Goal: Contribute content

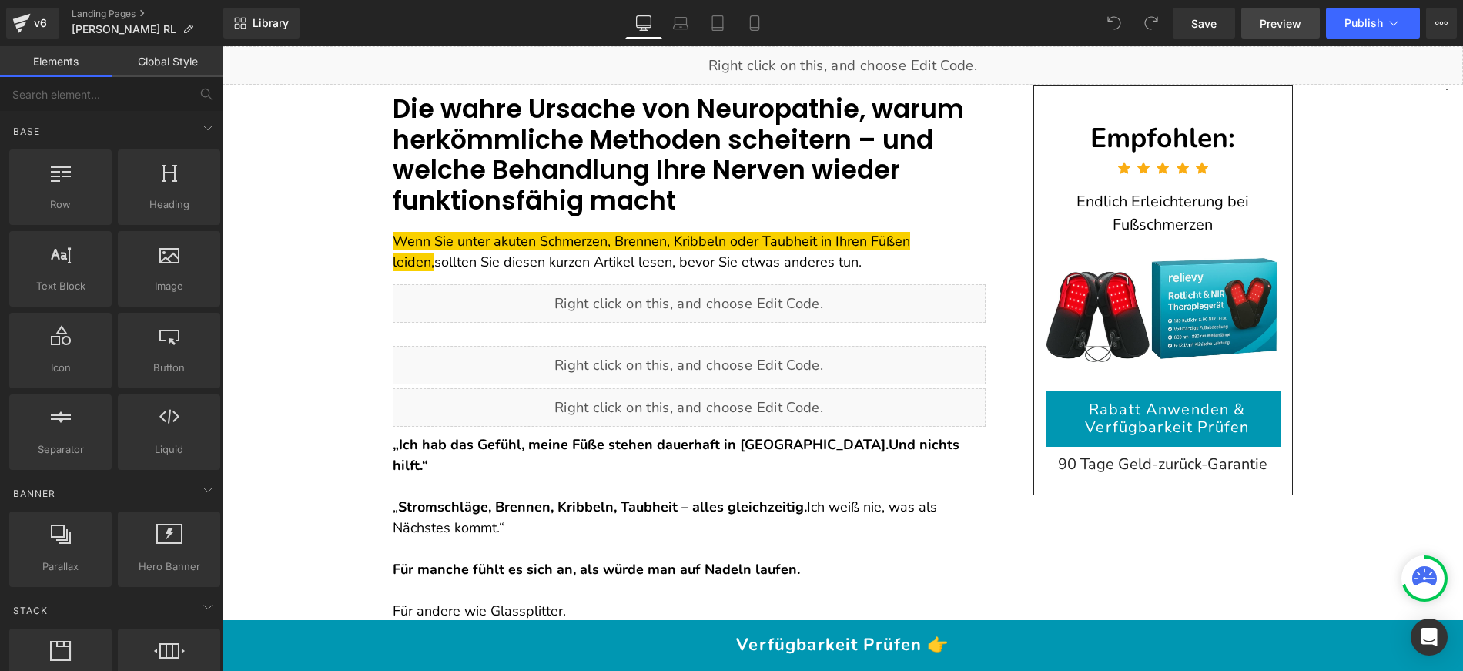
click at [1300, 28] on span "Preview" at bounding box center [1281, 23] width 42 height 16
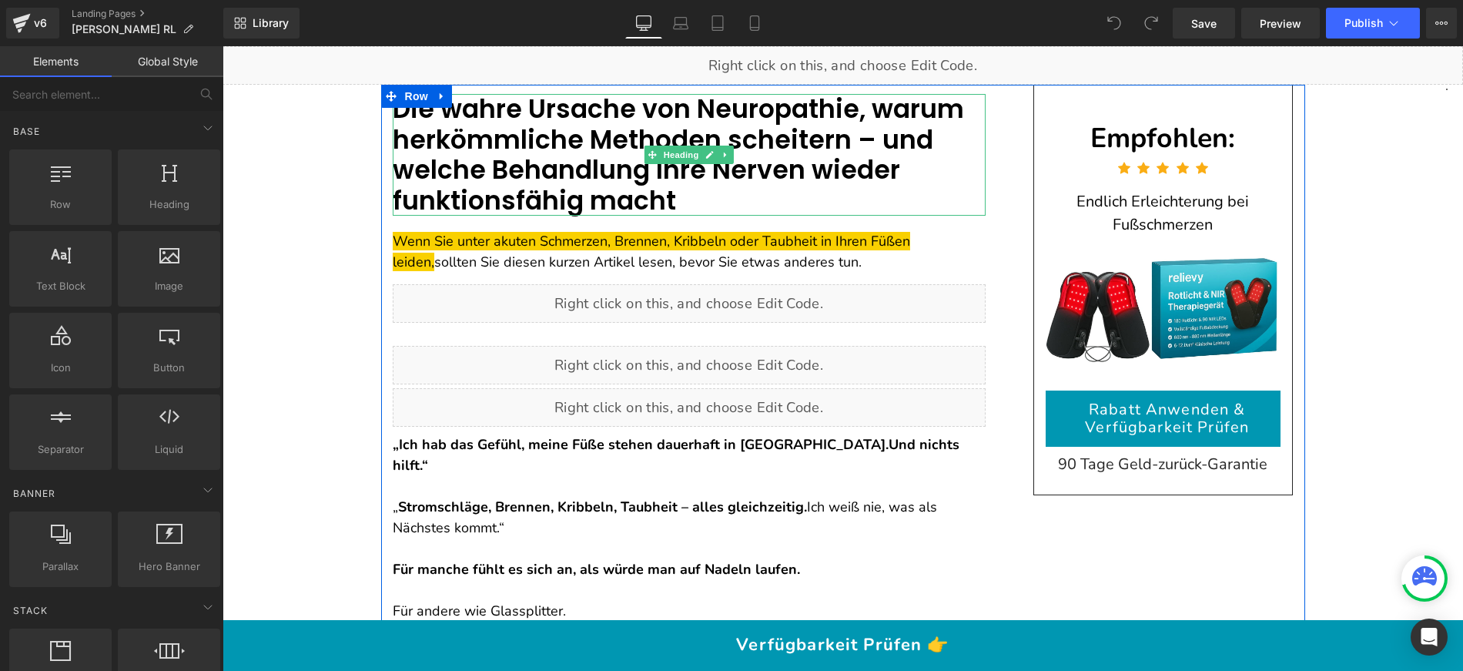
click at [602, 142] on font "Die wahre Ursache von Neuropathie, warum herkömmliche Methoden scheitern – und …" at bounding box center [678, 155] width 571 height 128
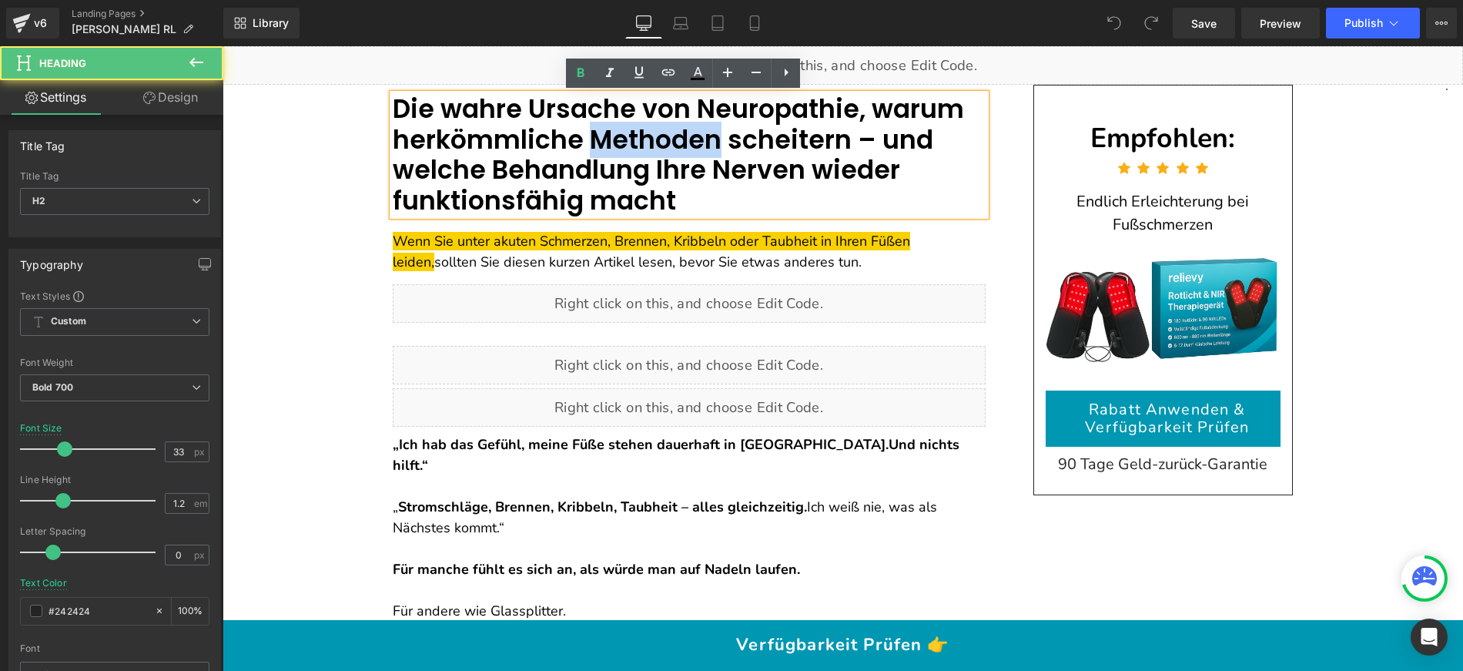
click at [602, 142] on font "Die wahre Ursache von Neuropathie, warum herkömmliche Methoden scheitern – und …" at bounding box center [678, 155] width 571 height 128
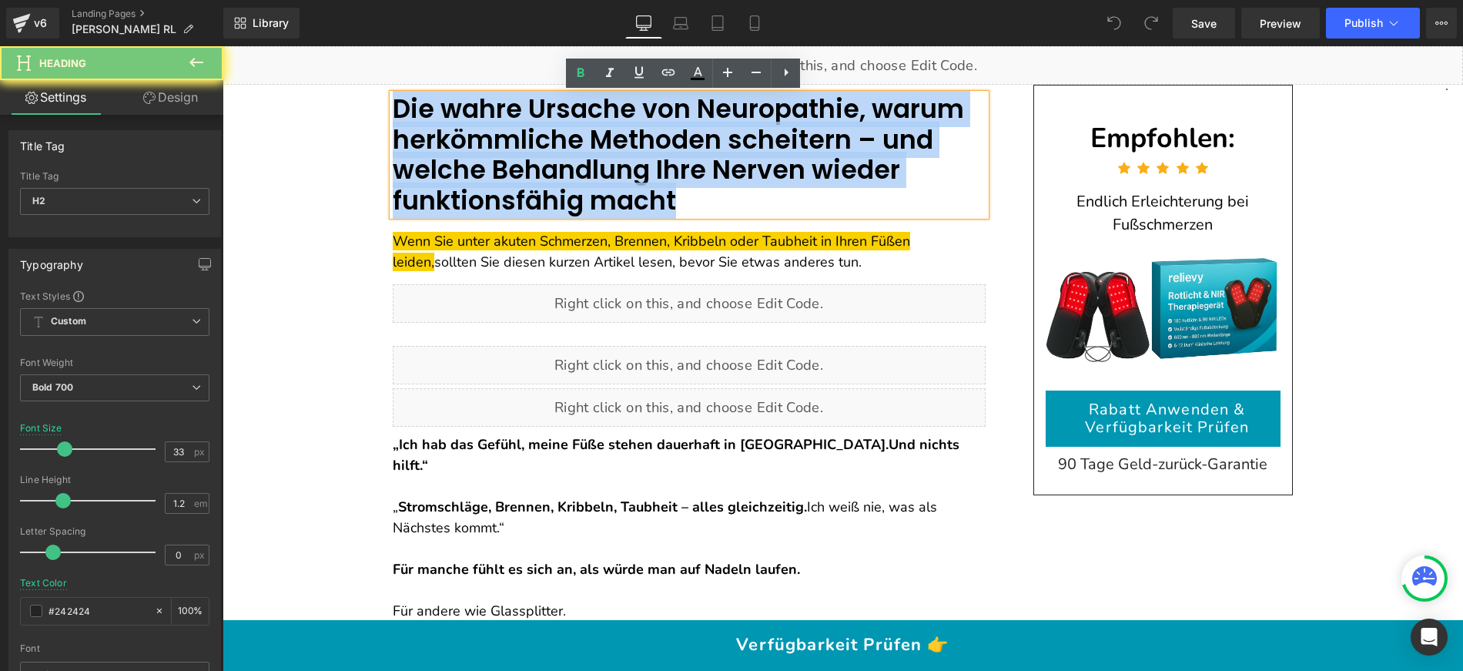
click at [602, 142] on font "Die wahre Ursache von Neuropathie, warum herkömmliche Methoden scheitern – und …" at bounding box center [678, 155] width 571 height 128
paste div
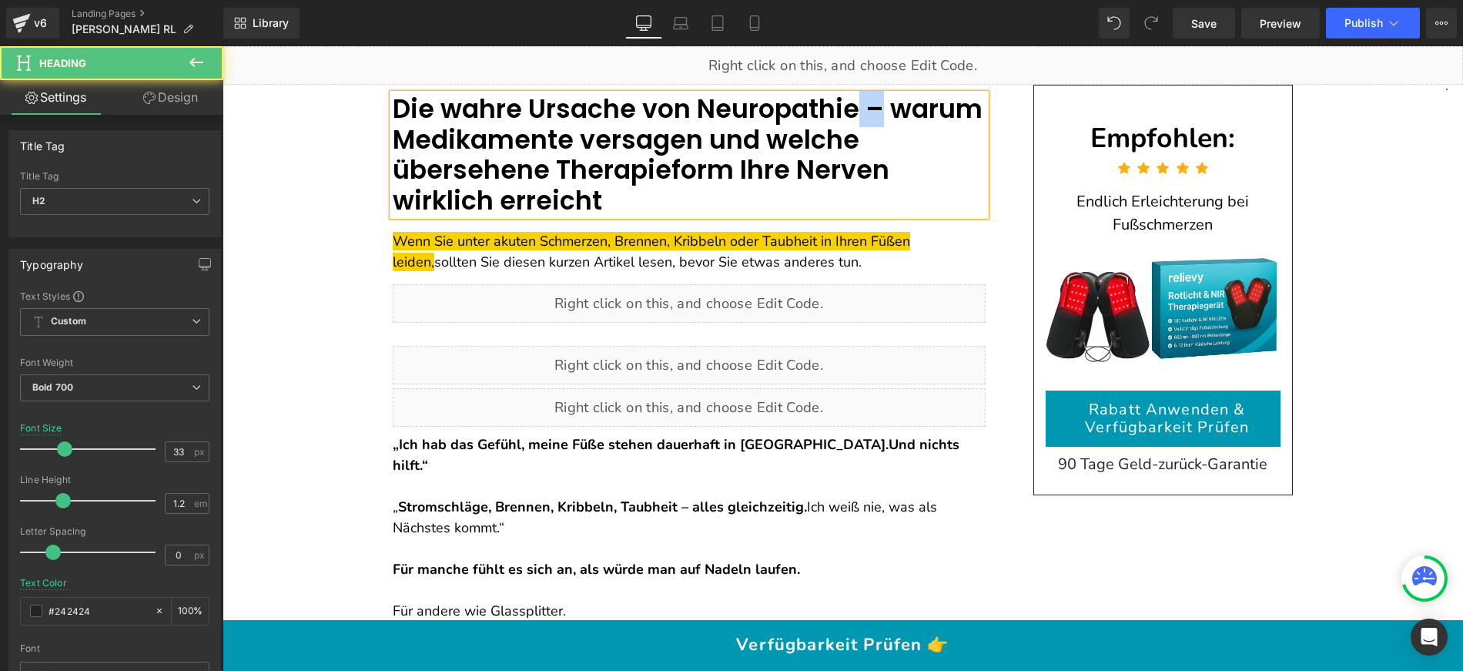
drag, startPoint x: 844, startPoint y: 111, endPoint x: 822, endPoint y: 107, distance: 22.7
click at [822, 107] on font "Die wahre Ursache von Neuropathie – warum Medikamente versagen und welche übers…" at bounding box center [688, 155] width 590 height 128
click at [845, 107] on font "Die wahre Ursache von Neuropathie: warum Medikamente versagen und welche überse…" at bounding box center [679, 155] width 572 height 128
click at [758, 118] on font "Die wahre Ursache von Neuropathie: warum Medikamente versagen und welche überse…" at bounding box center [679, 155] width 572 height 128
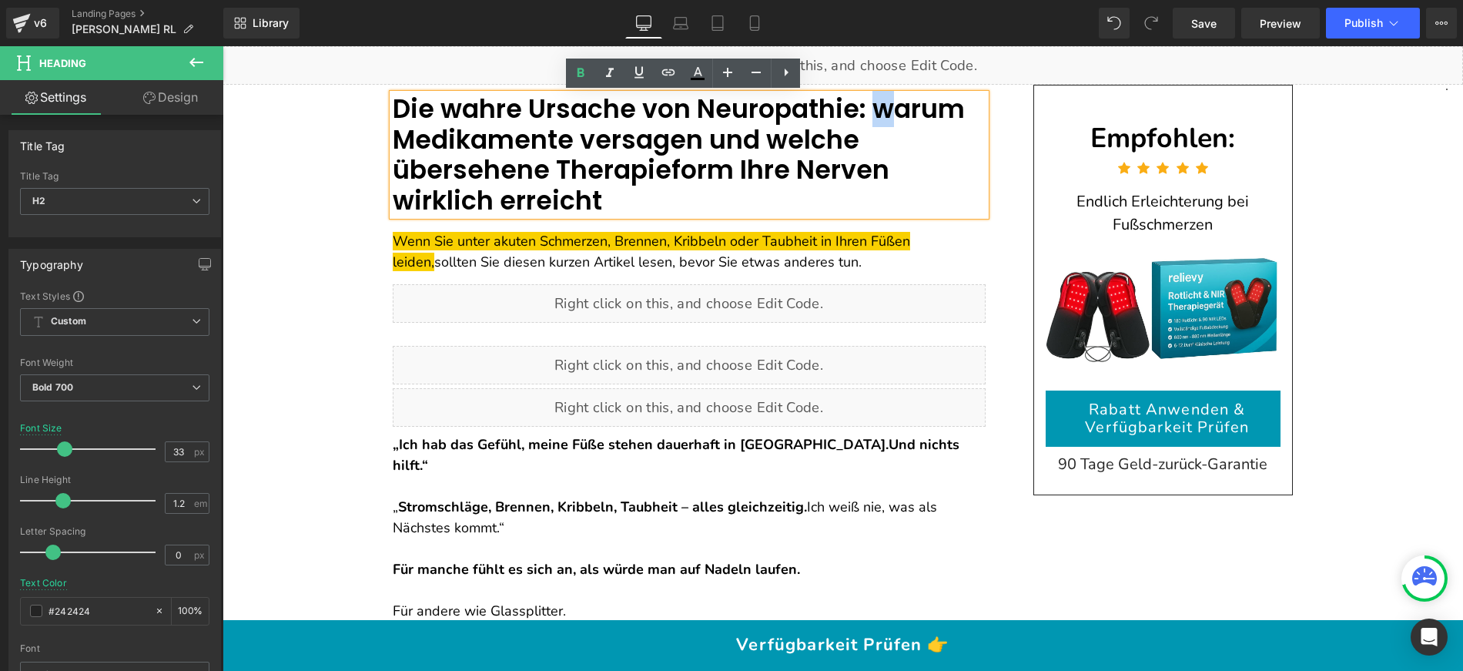
drag, startPoint x: 851, startPoint y: 112, endPoint x: 843, endPoint y: 112, distance: 7.7
click at [843, 112] on font "Die wahre Ursache von Neuropathie: warum Medikamente versagen und welche überse…" at bounding box center [679, 155] width 572 height 128
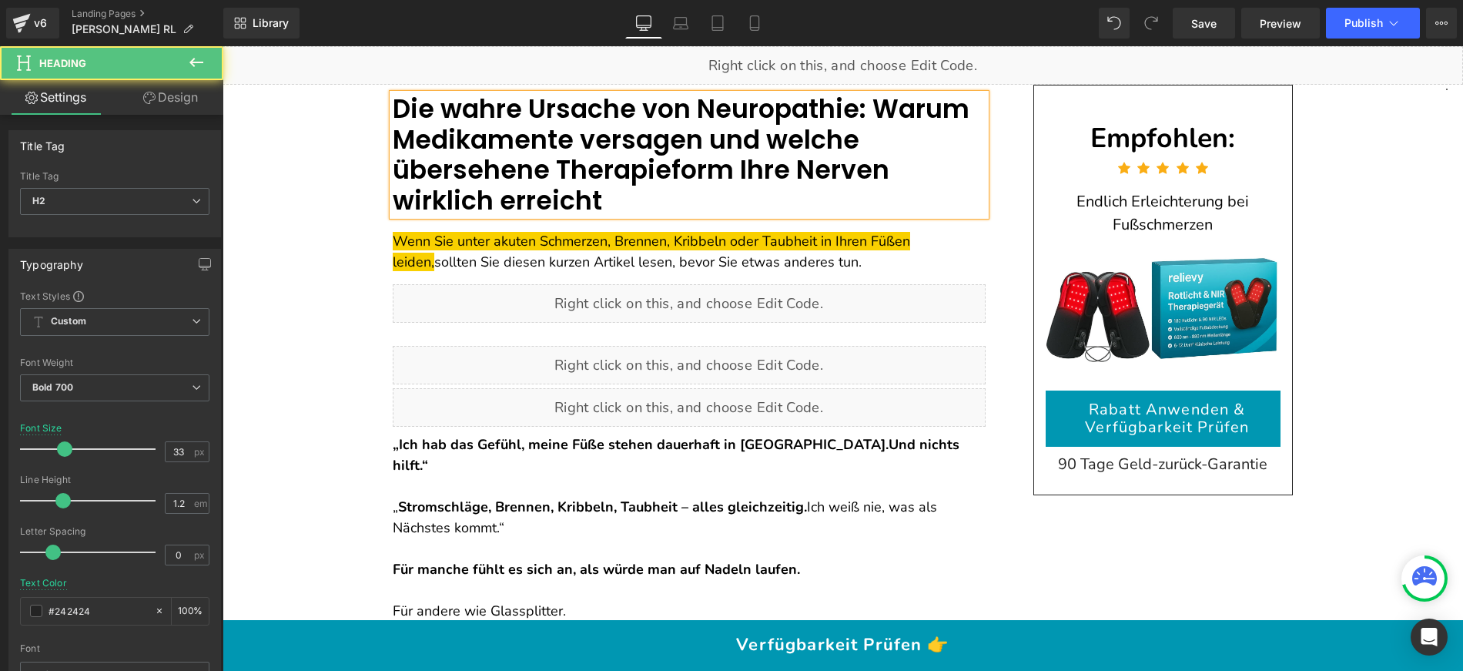
click at [719, 117] on font "Die wahre Ursache von Neuropathie: Warum Medikamente versagen und welche überse…" at bounding box center [681, 155] width 577 height 128
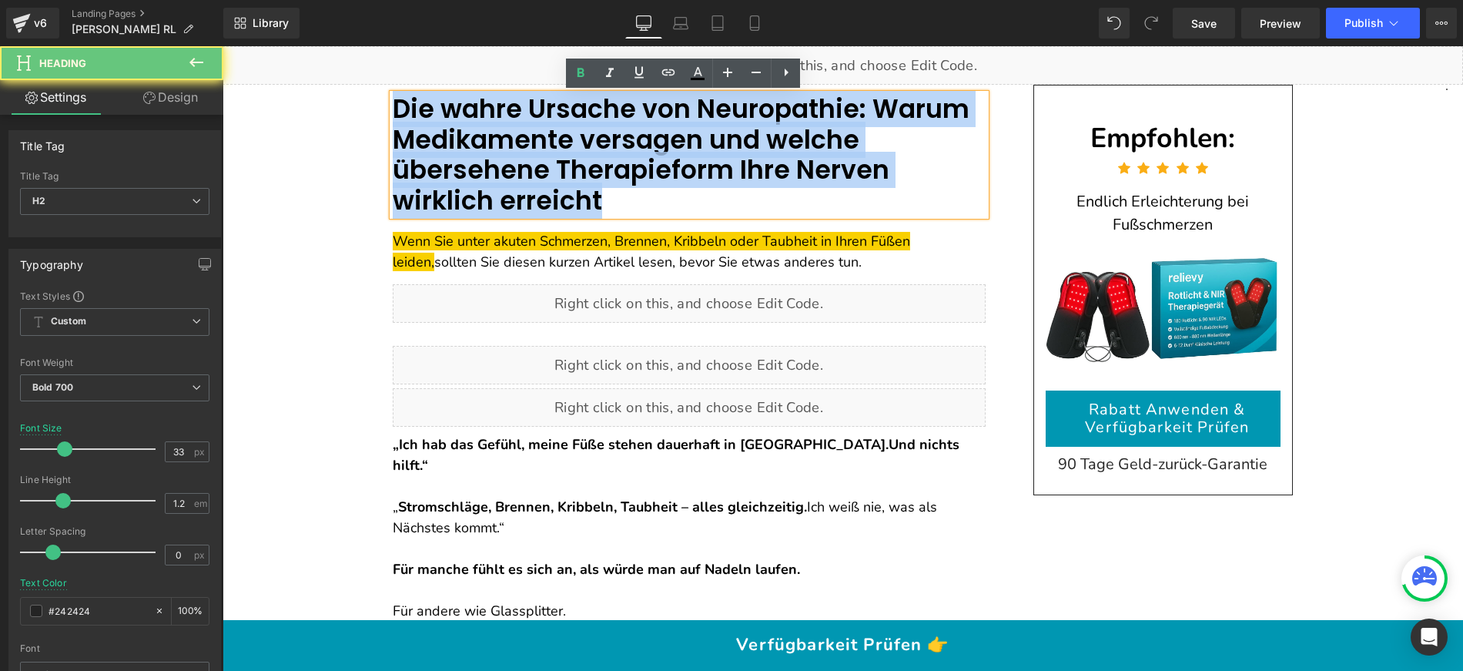
click at [719, 117] on font "Die wahre Ursache von Neuropathie: Warum Medikamente versagen und welche überse…" at bounding box center [681, 155] width 577 height 128
copy font "Die wahre Ursache von Neuropathie: Warum Medikamente versagen und welche überse…"
